Goal: Task Accomplishment & Management: Manage account settings

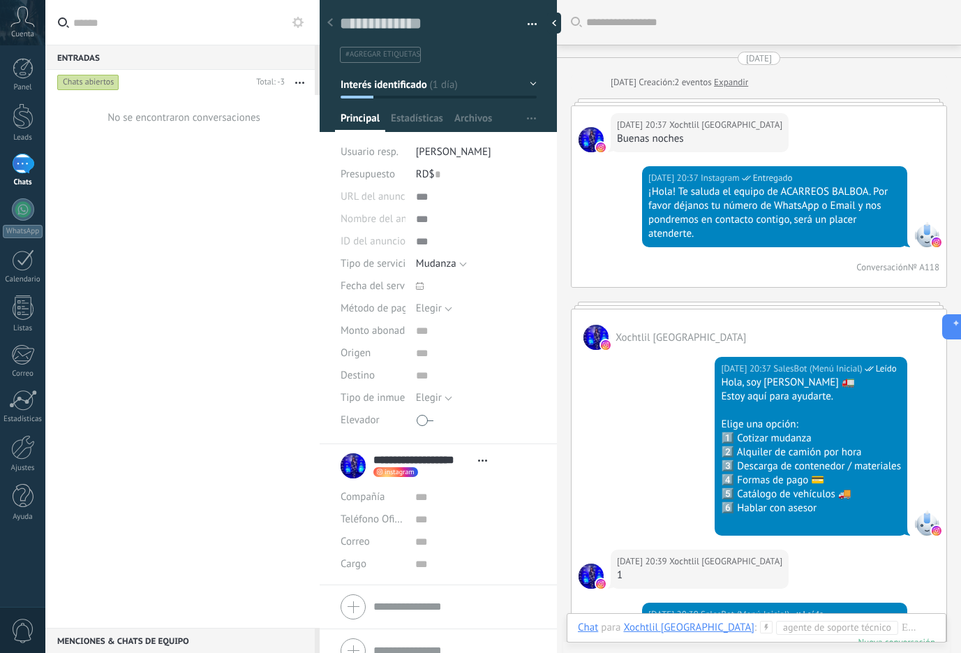
click at [10, 10] on icon at bounding box center [22, 16] width 24 height 21
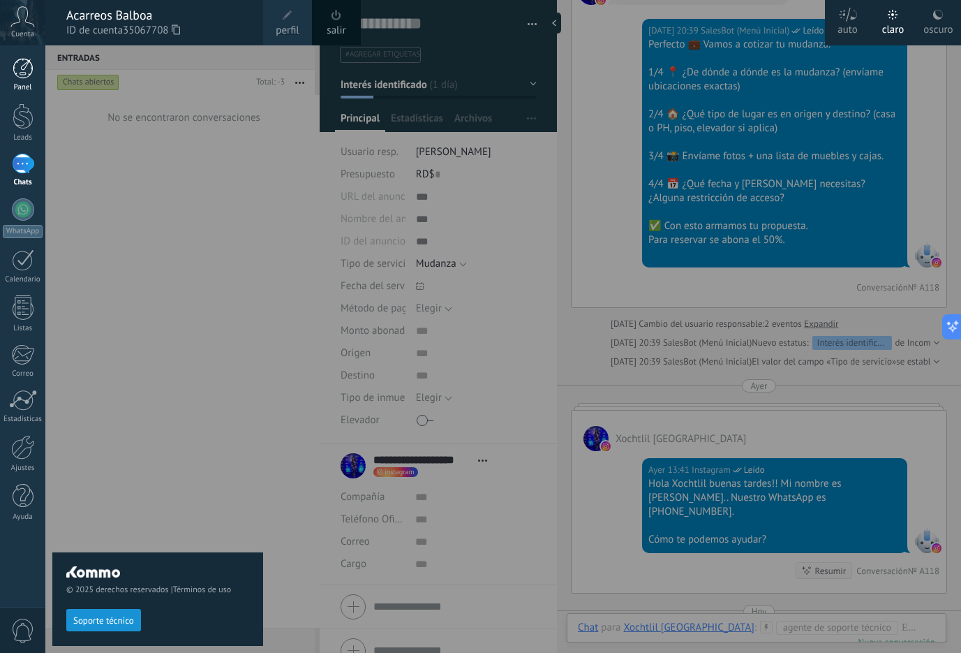
click at [23, 72] on div at bounding box center [23, 68] width 21 height 21
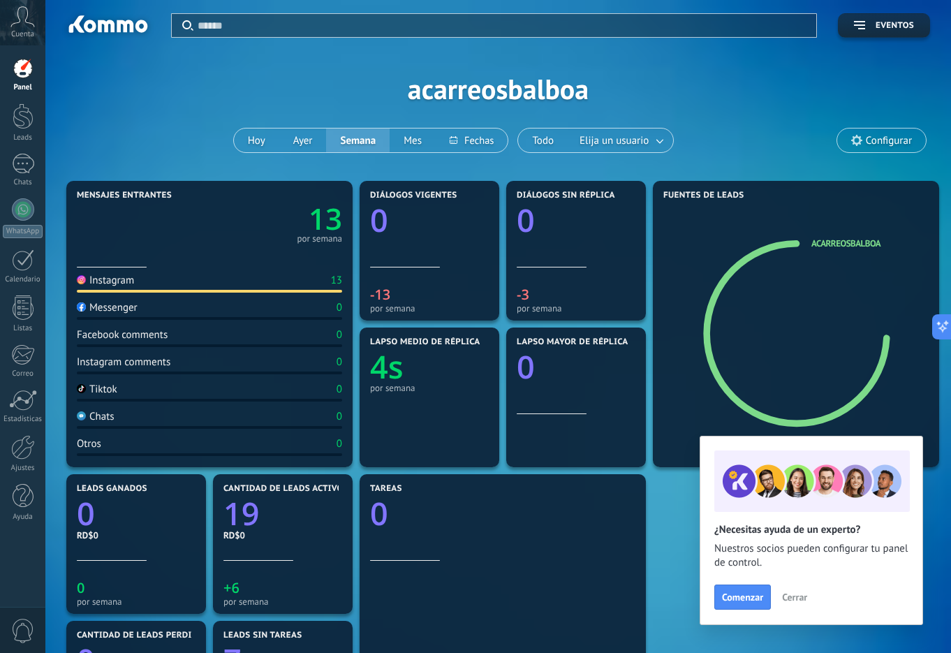
click at [872, 146] on span "Configurar" at bounding box center [889, 141] width 46 height 12
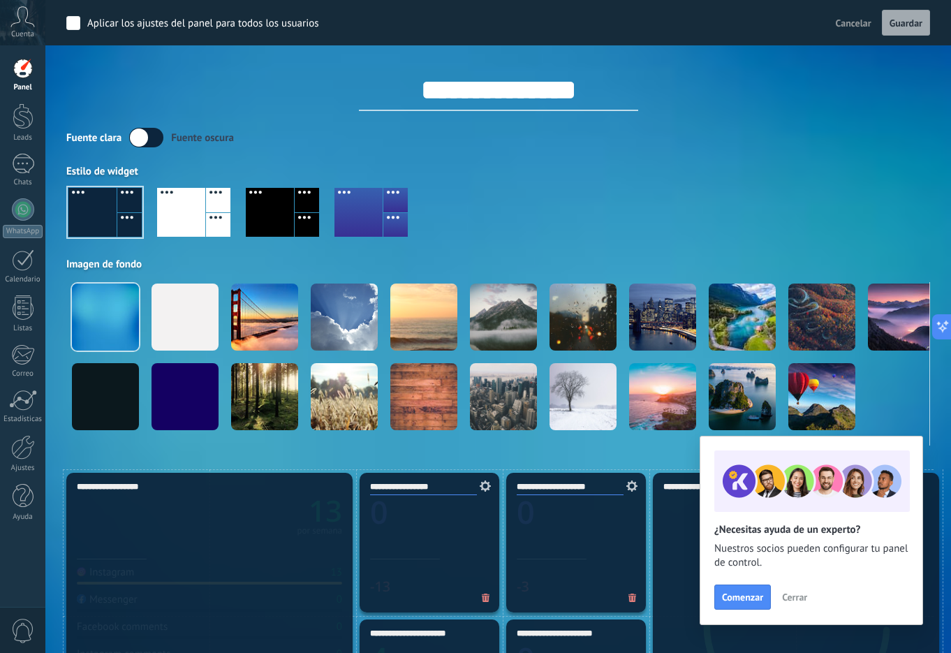
click at [865, 23] on span "Cancelar" at bounding box center [853, 23] width 36 height 13
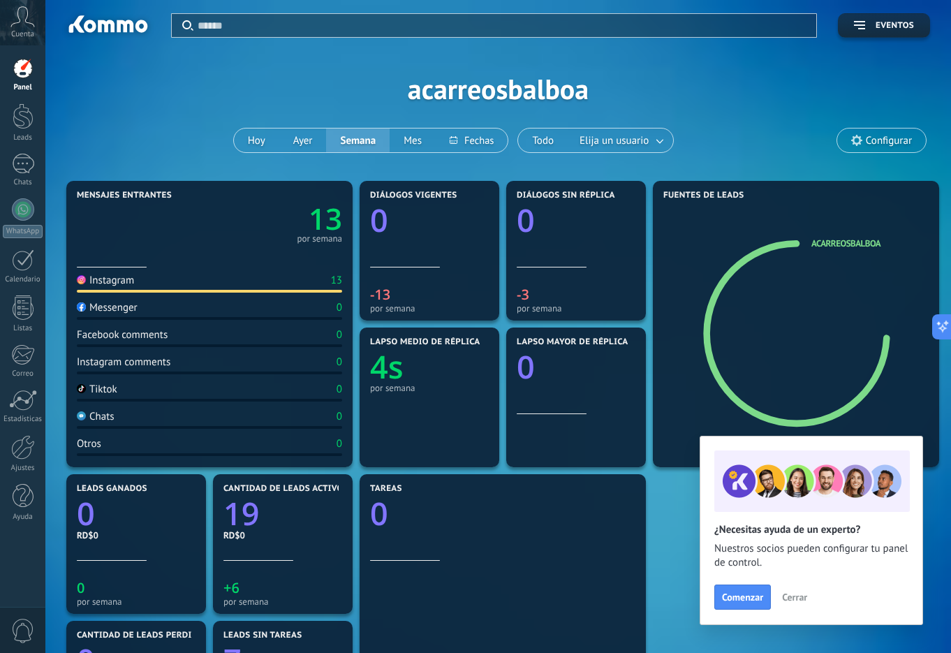
click at [27, 22] on use at bounding box center [23, 16] width 24 height 20
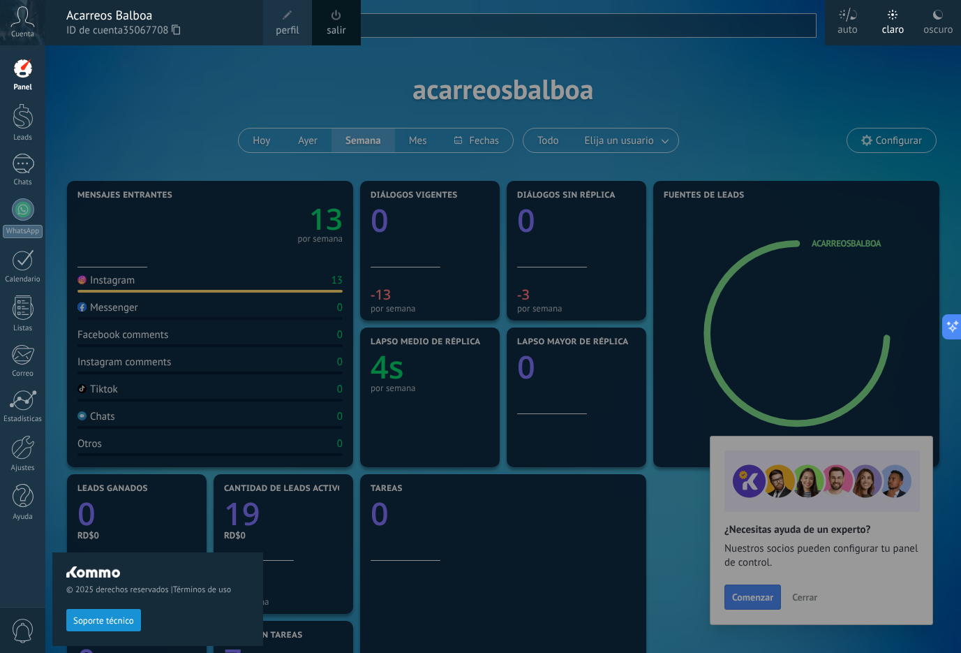
click at [274, 20] on link "perfil" at bounding box center [287, 22] width 49 height 45
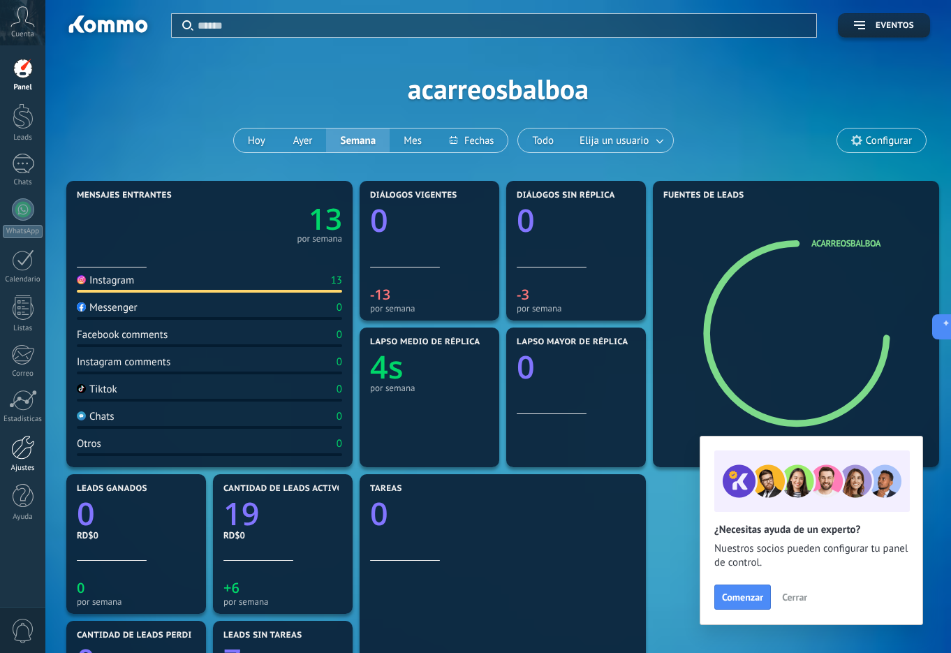
click at [27, 450] on div at bounding box center [23, 447] width 24 height 24
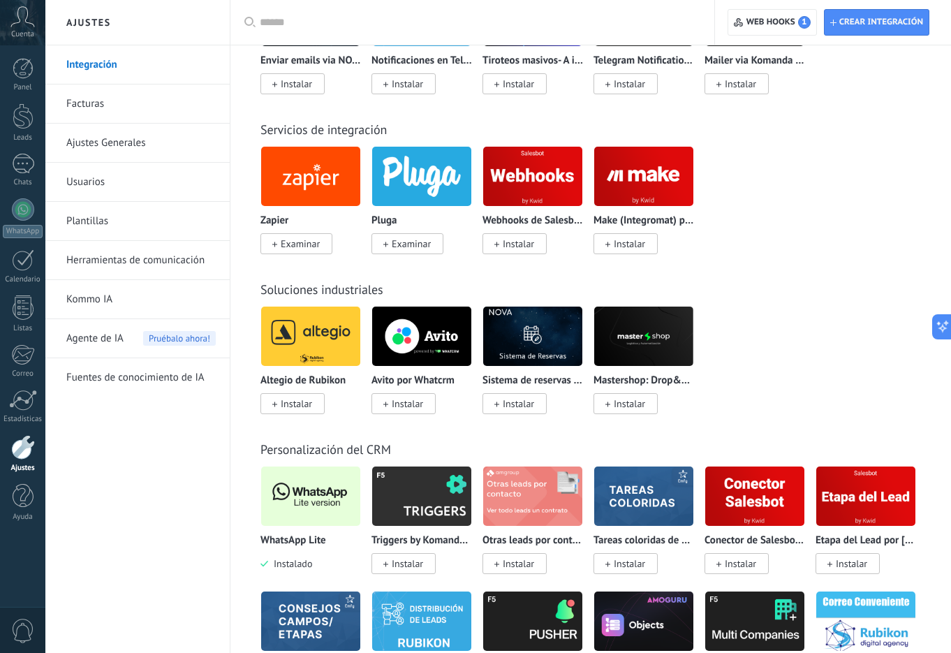
scroll to position [3258, 0]
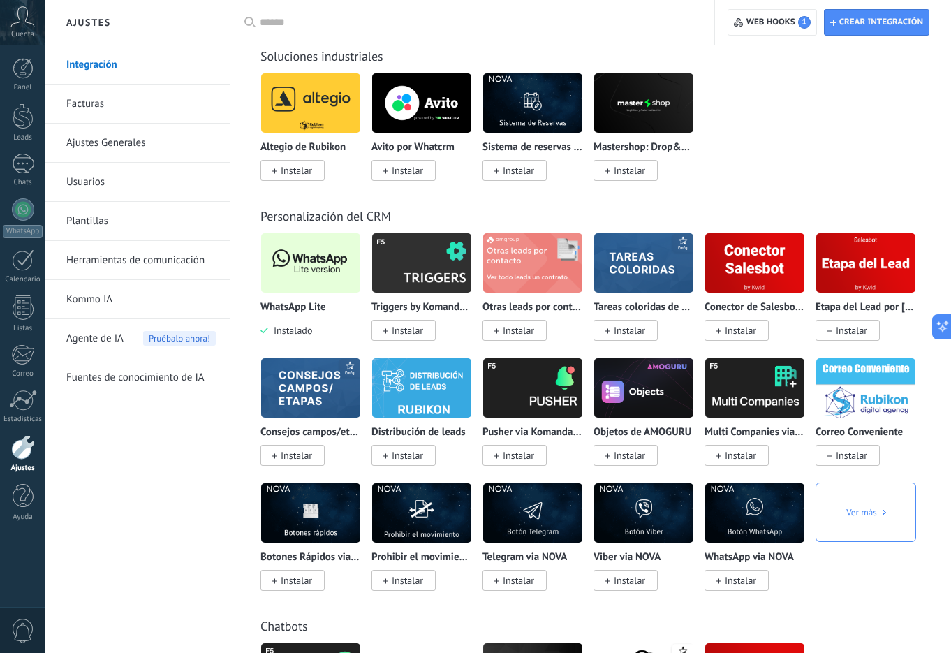
click at [340, 271] on img at bounding box center [310, 263] width 99 height 68
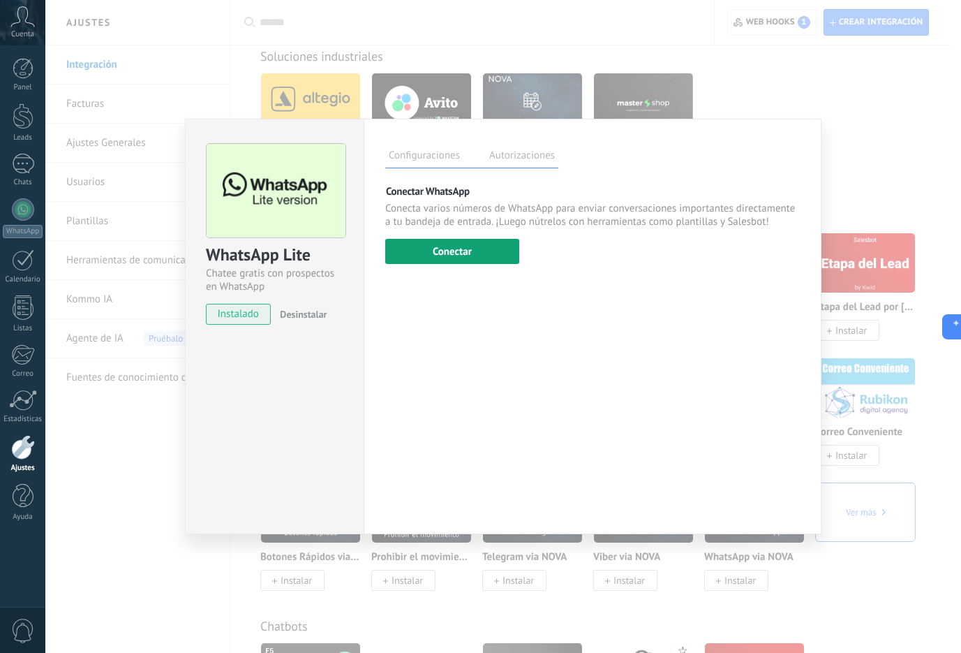
click at [438, 245] on button "Conectar" at bounding box center [452, 251] width 134 height 25
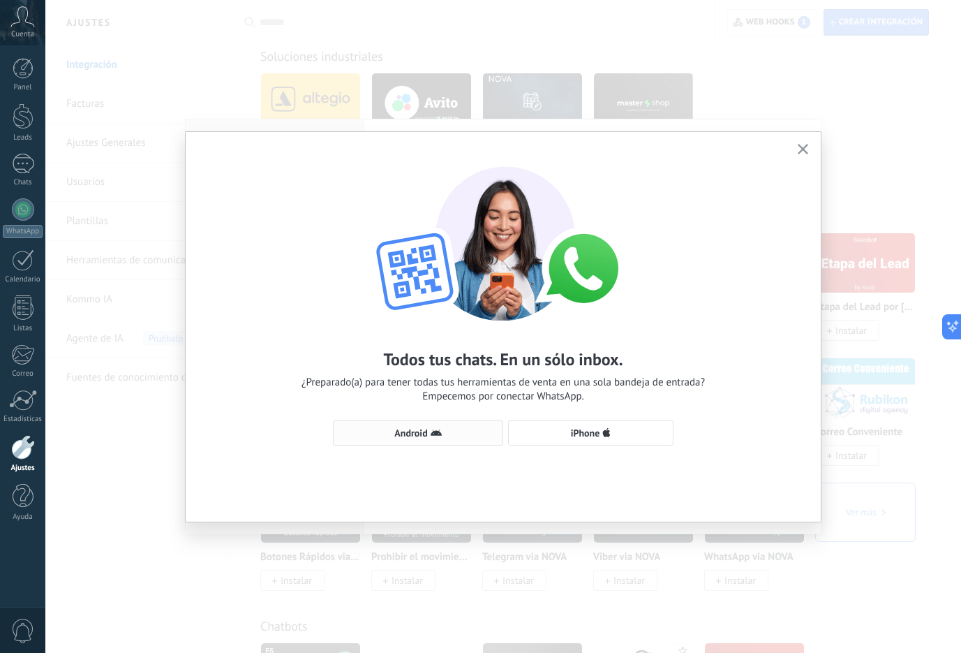
click at [408, 438] on span "Android" at bounding box center [410, 433] width 33 height 10
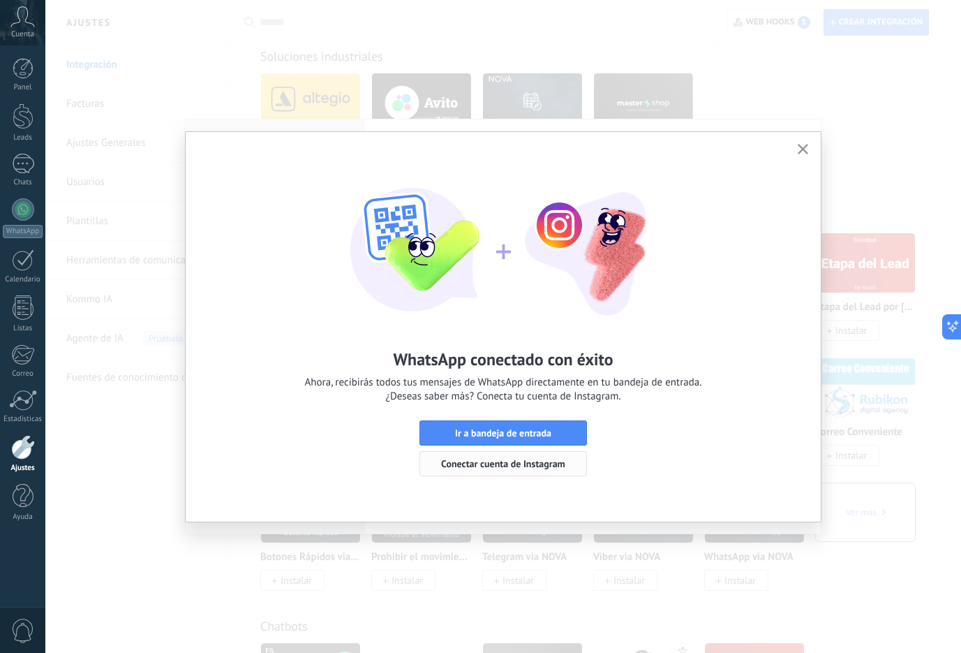
click at [574, 471] on button "Conectar cuenta de Instagram" at bounding box center [503, 463] width 168 height 25
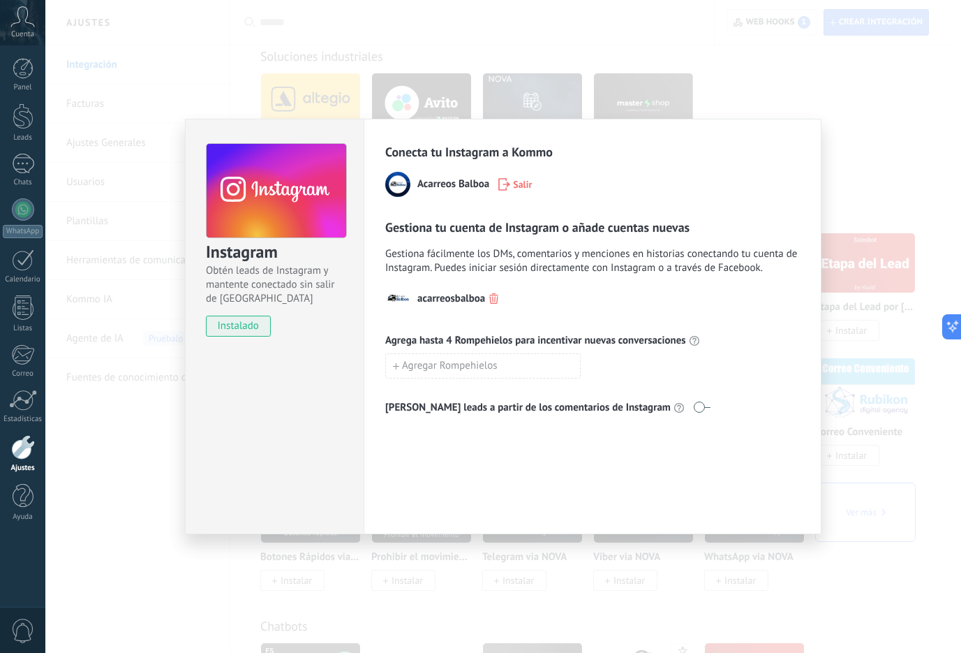
click at [857, 96] on div "Instagram Obtén leads de Instagram y mantente conectado sin salir de Kommo inst…" at bounding box center [503, 326] width 916 height 653
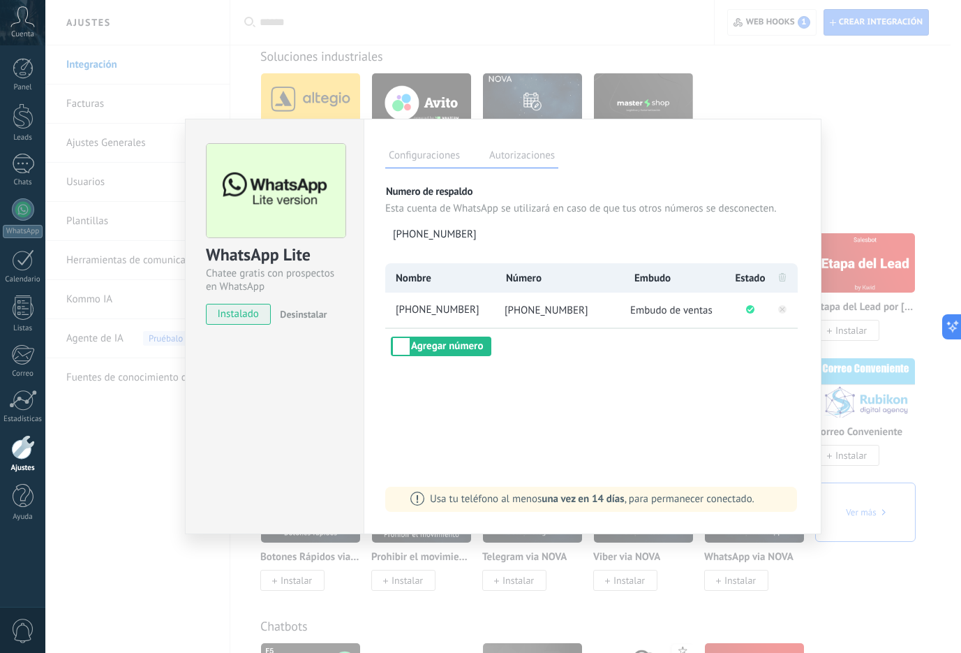
click at [853, 101] on div "WhatsApp Lite Chatee gratis con prospectos en WhatsApp instalado Desinstalar Co…" at bounding box center [503, 326] width 916 height 653
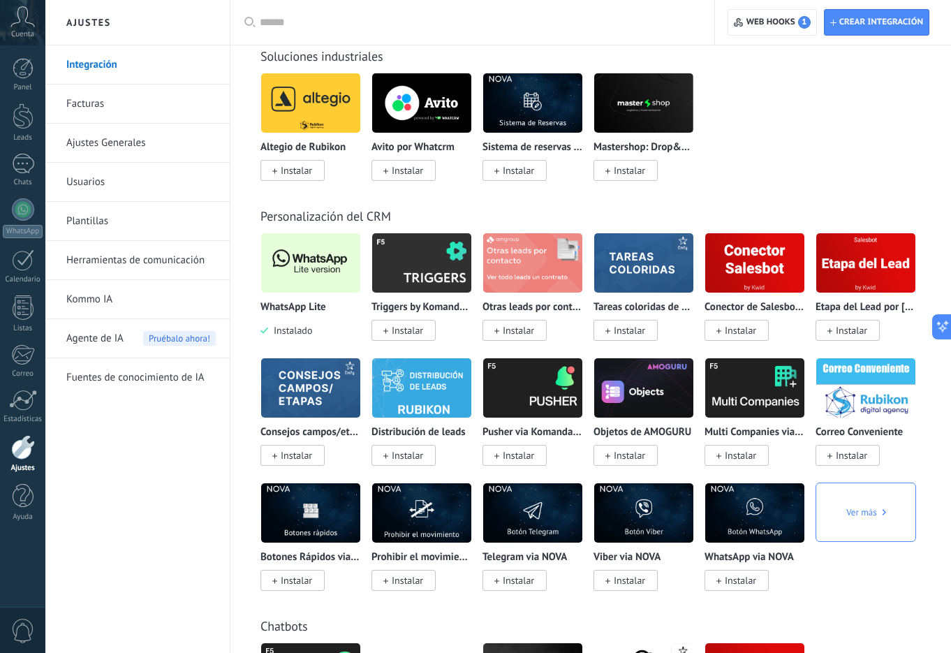
click at [22, 29] on div "Cuenta" at bounding box center [22, 22] width 45 height 45
